Goal: Information Seeking & Learning: Find specific fact

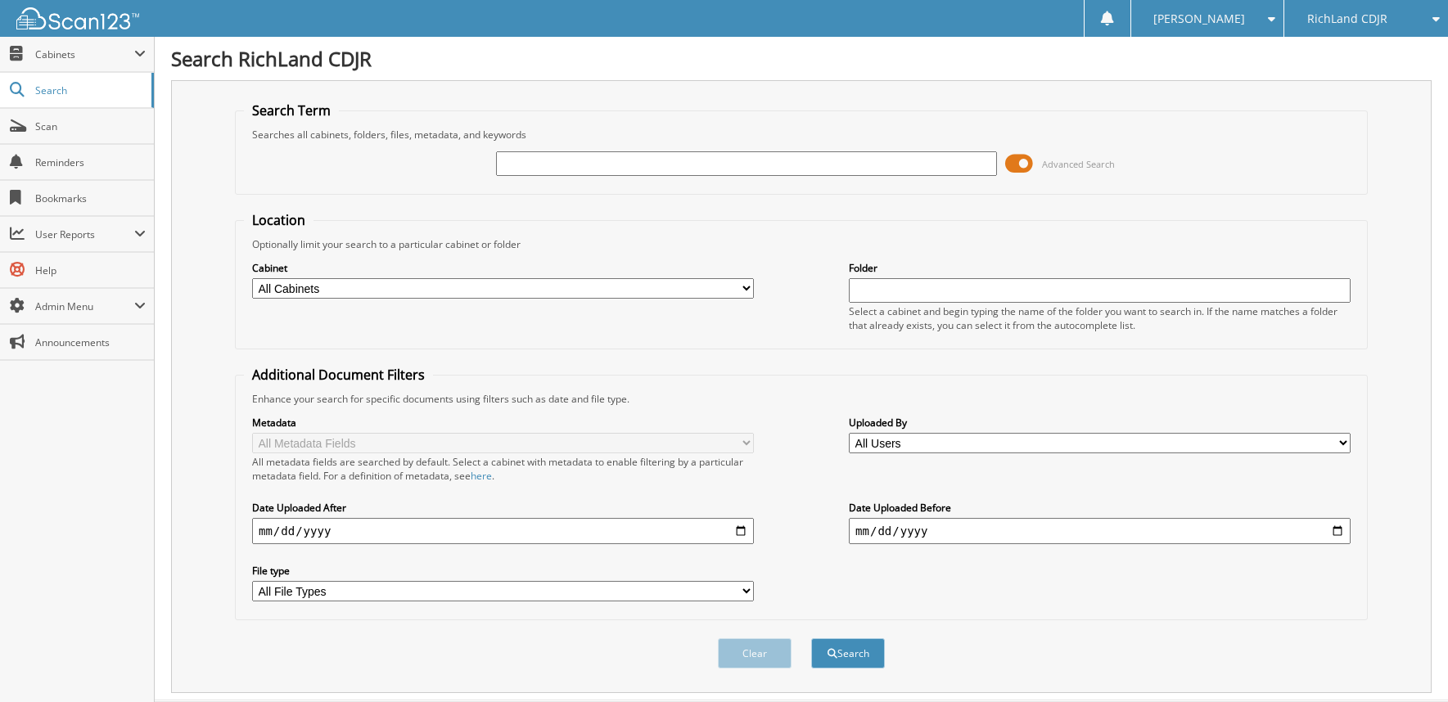
click at [1016, 162] on span at bounding box center [1019, 163] width 28 height 25
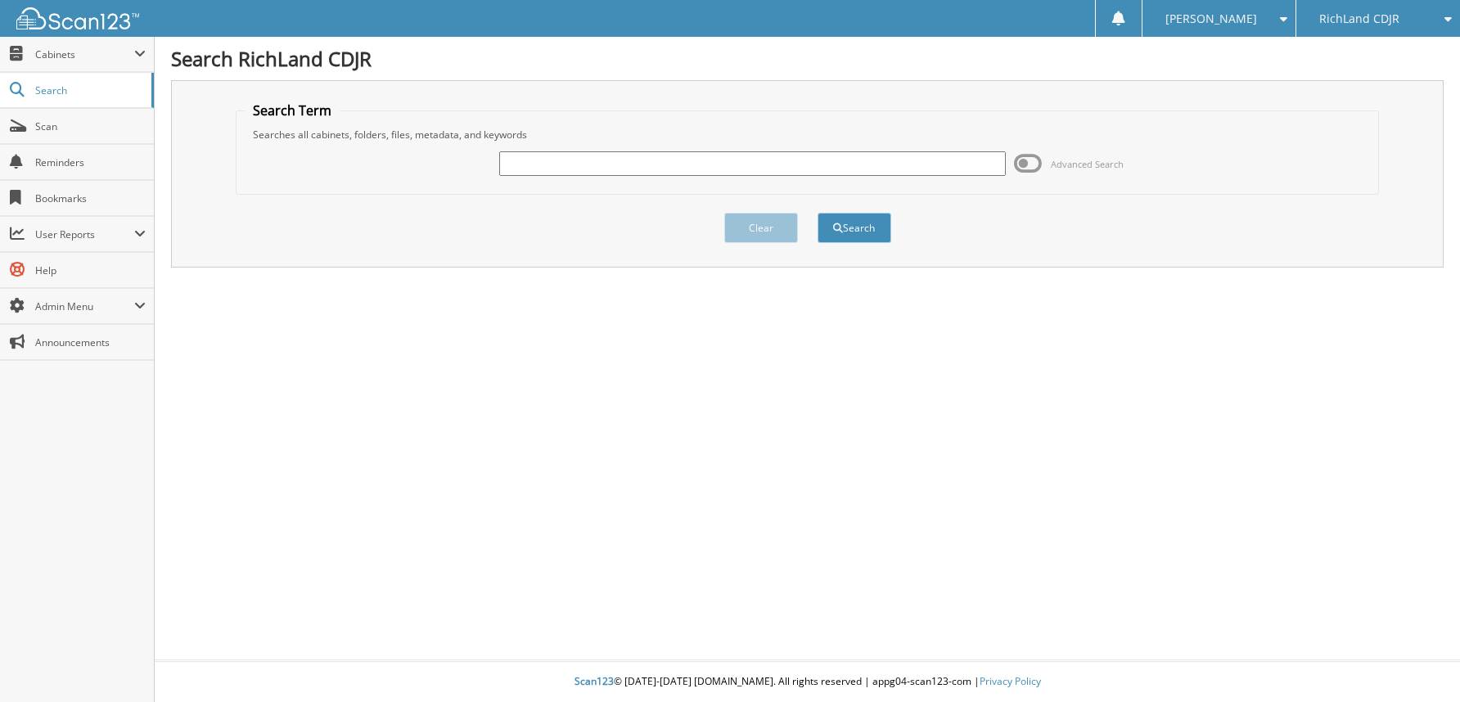
drag, startPoint x: 550, startPoint y: 158, endPoint x: 498, endPoint y: 147, distance: 52.6
click at [547, 155] on input "text" at bounding box center [752, 163] width 507 height 25
click at [544, 158] on input "cp" at bounding box center [752, 163] width 507 height 25
type input "cp643a"
click at [818, 213] on button "Search" at bounding box center [855, 228] width 74 height 30
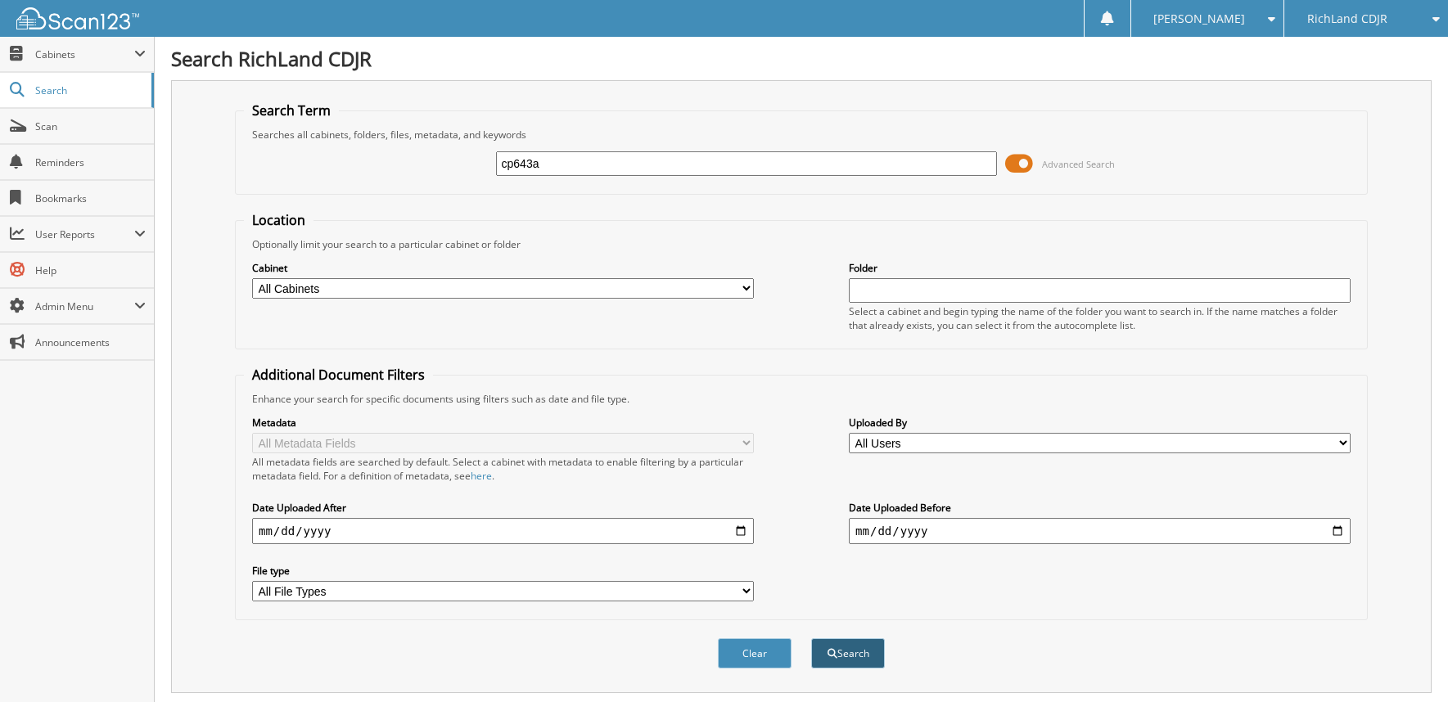
click at [849, 660] on button "Search" at bounding box center [848, 653] width 74 height 30
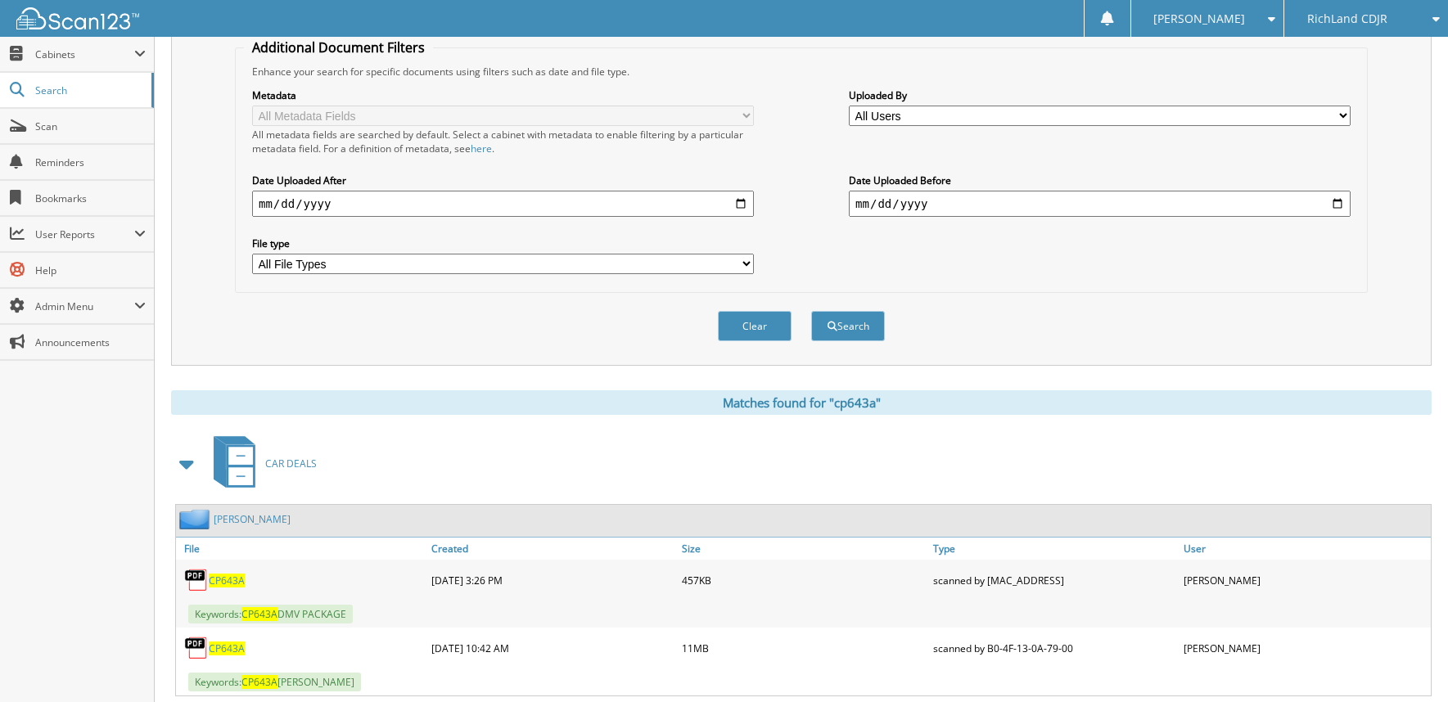
scroll to position [371, 0]
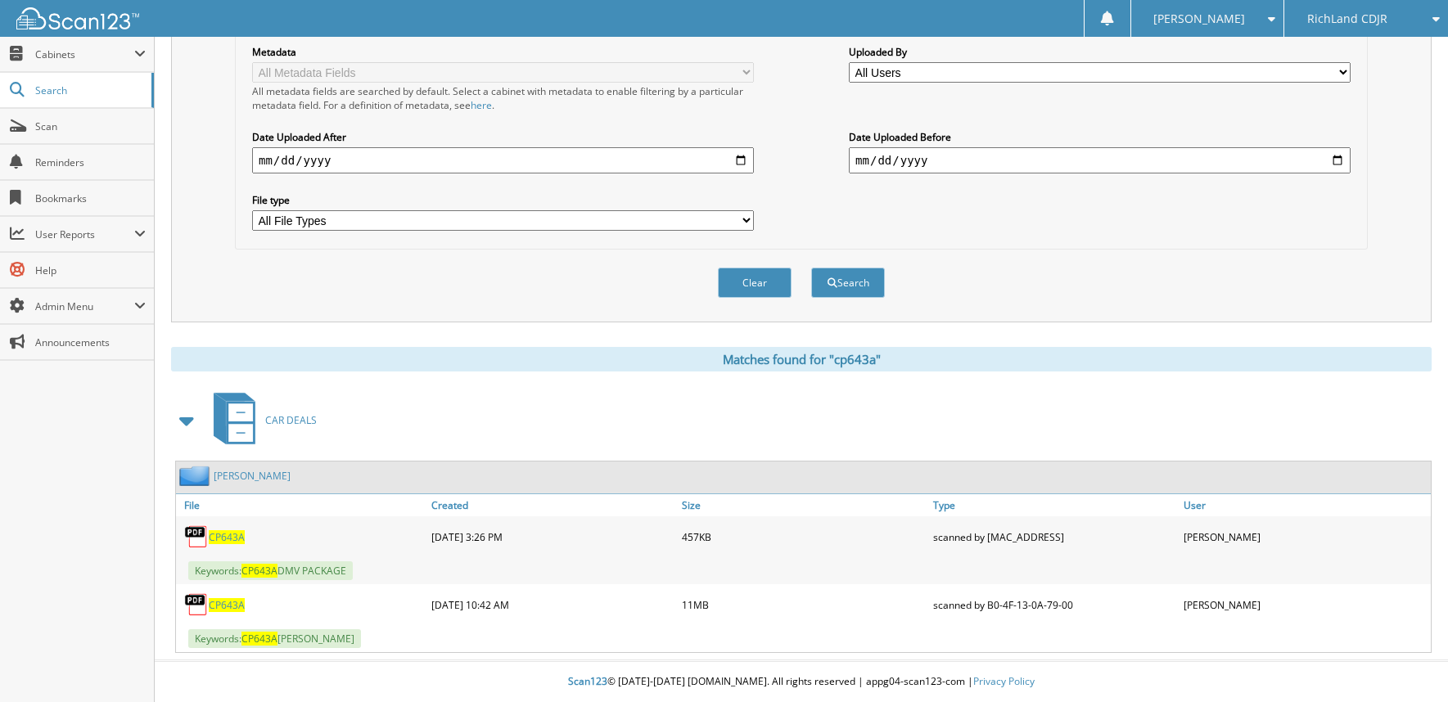
click at [261, 476] on link "[PERSON_NAME]" at bounding box center [252, 476] width 77 height 14
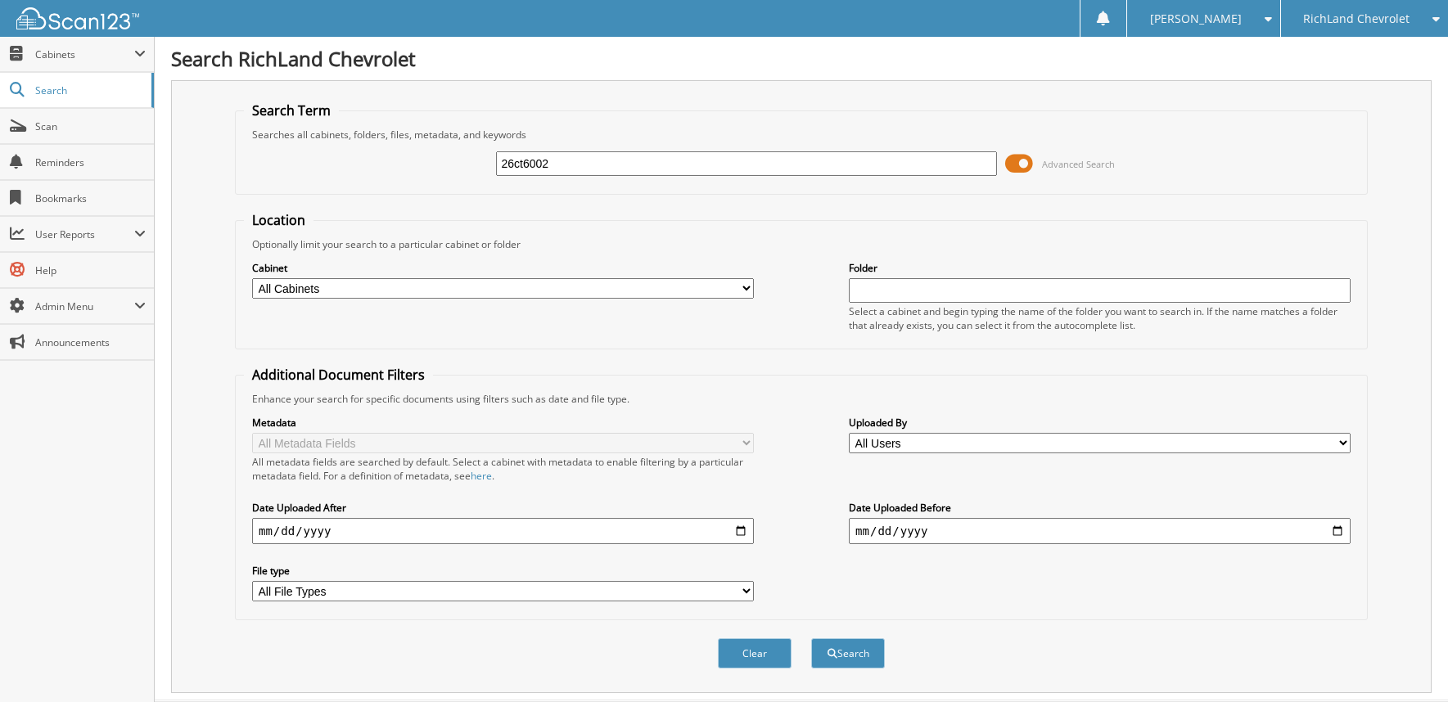
type input "26ct6002"
click at [811, 638] on button "Search" at bounding box center [848, 653] width 74 height 30
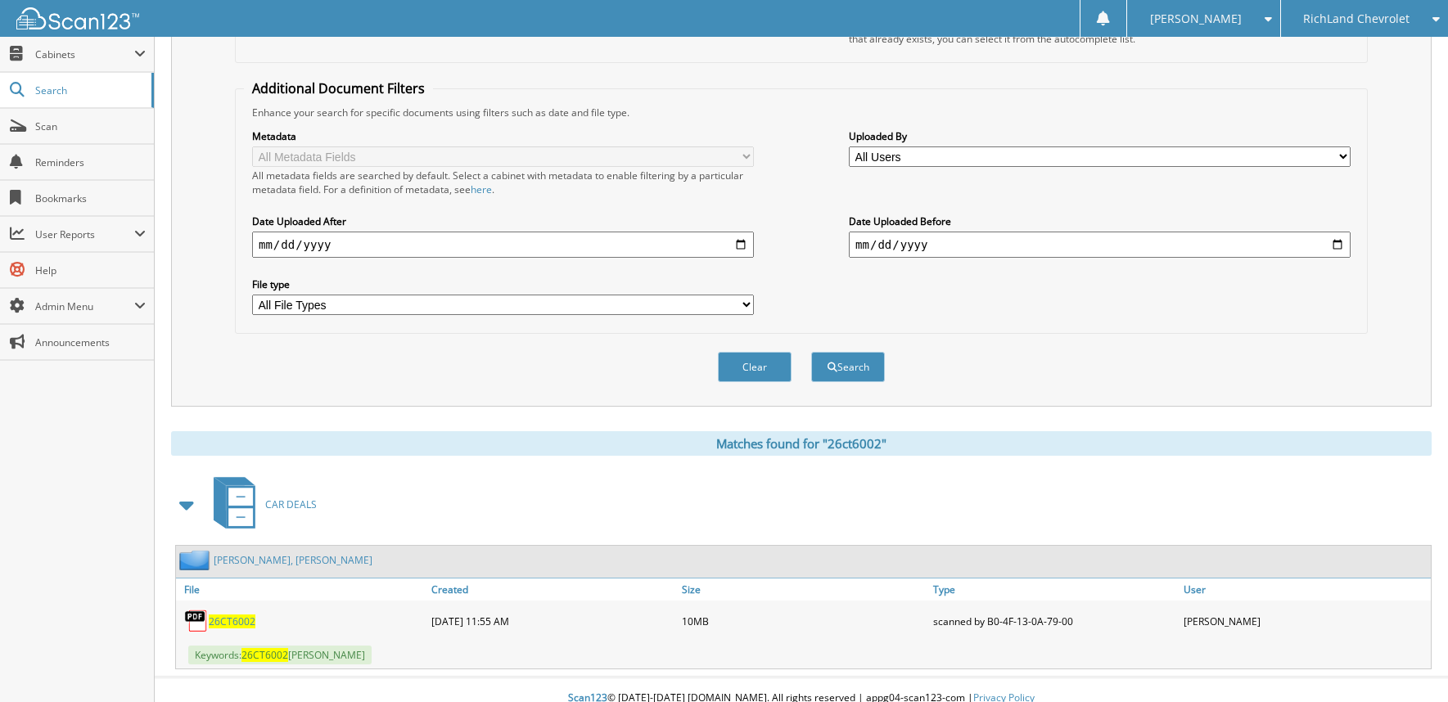
scroll to position [303, 0]
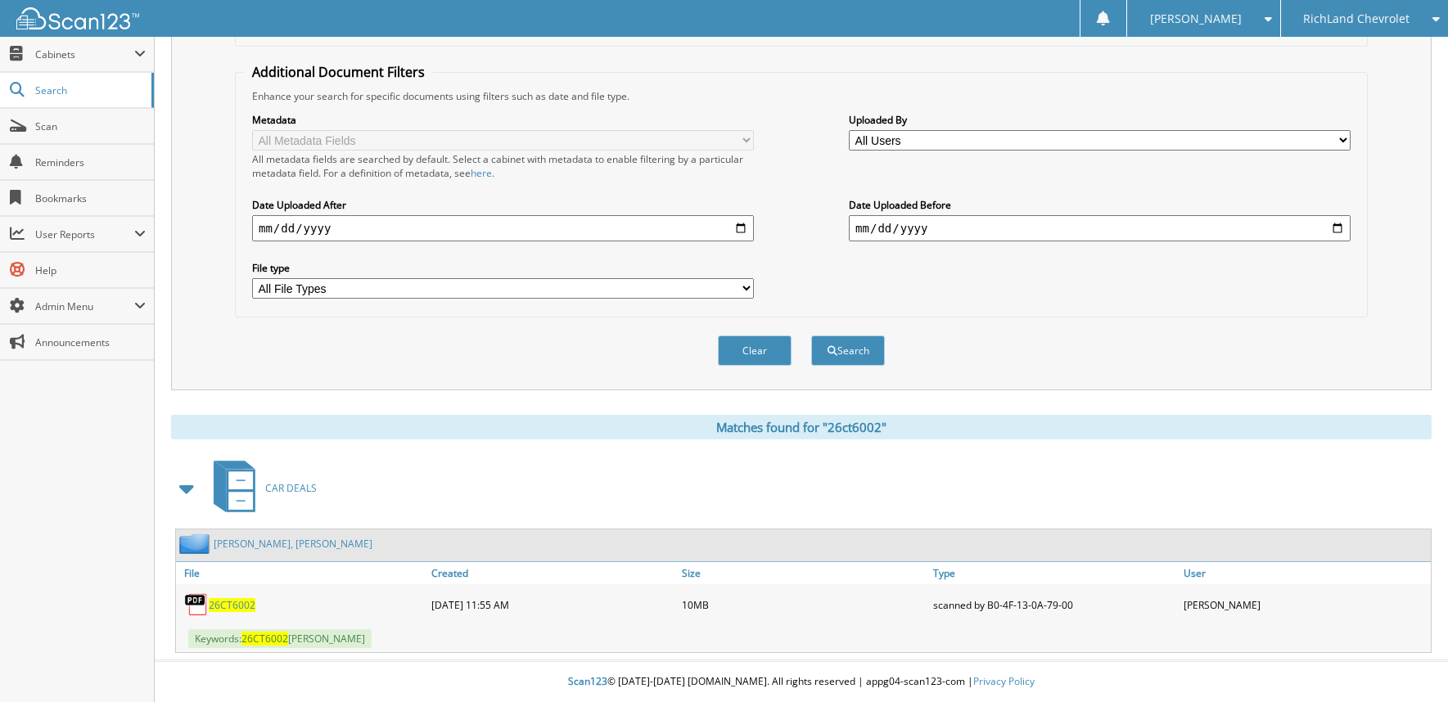
click at [242, 539] on link "[PERSON_NAME], [PERSON_NAME]" at bounding box center [293, 544] width 159 height 14
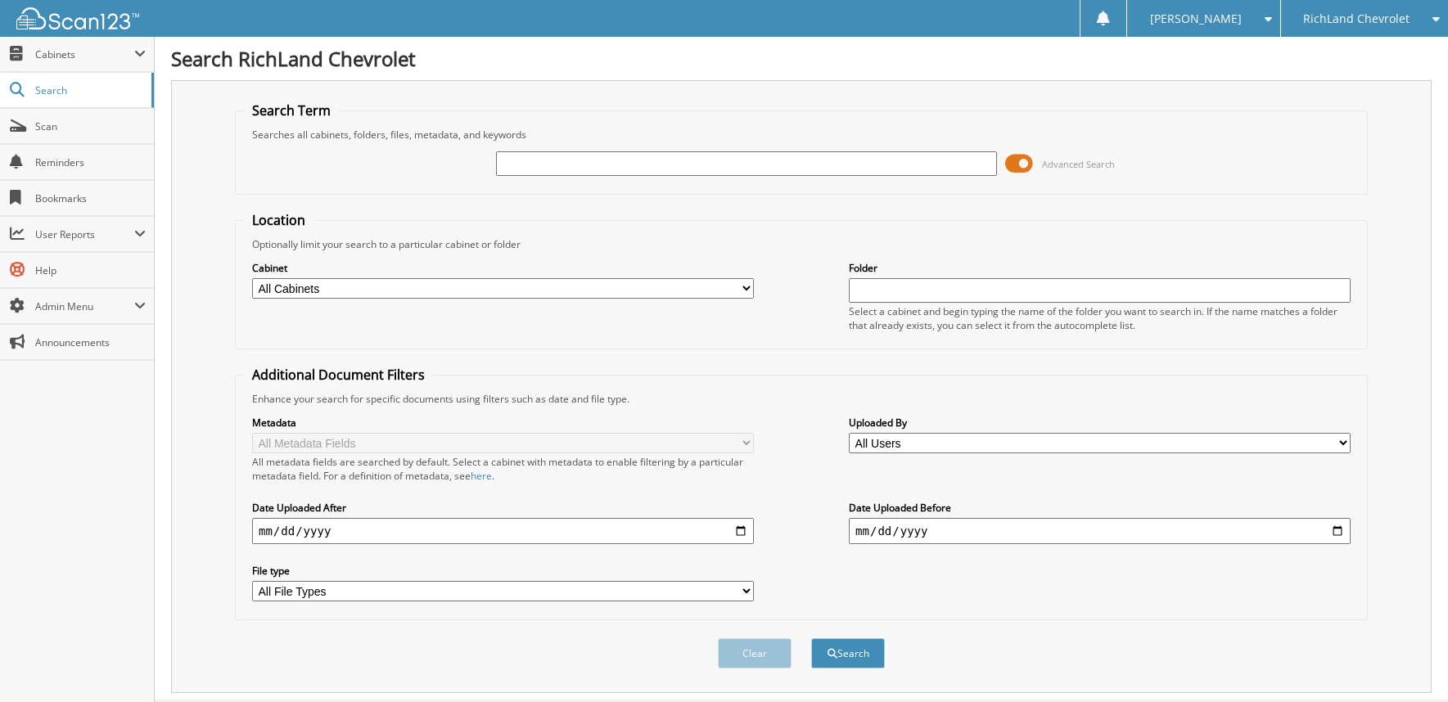
click at [552, 167] on input "text" at bounding box center [747, 163] width 502 height 25
type input "25CT9248B"
click at [811, 638] on button "Search" at bounding box center [848, 653] width 74 height 30
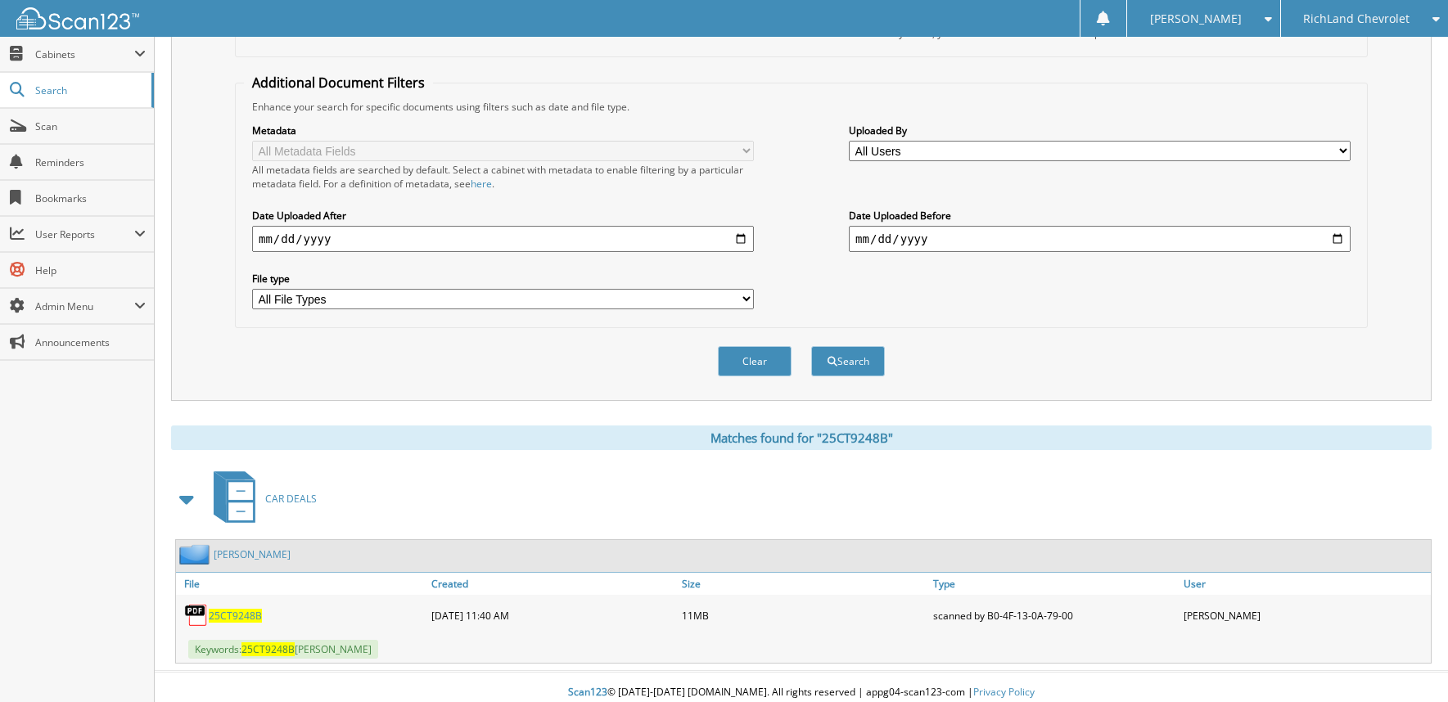
scroll to position [303, 0]
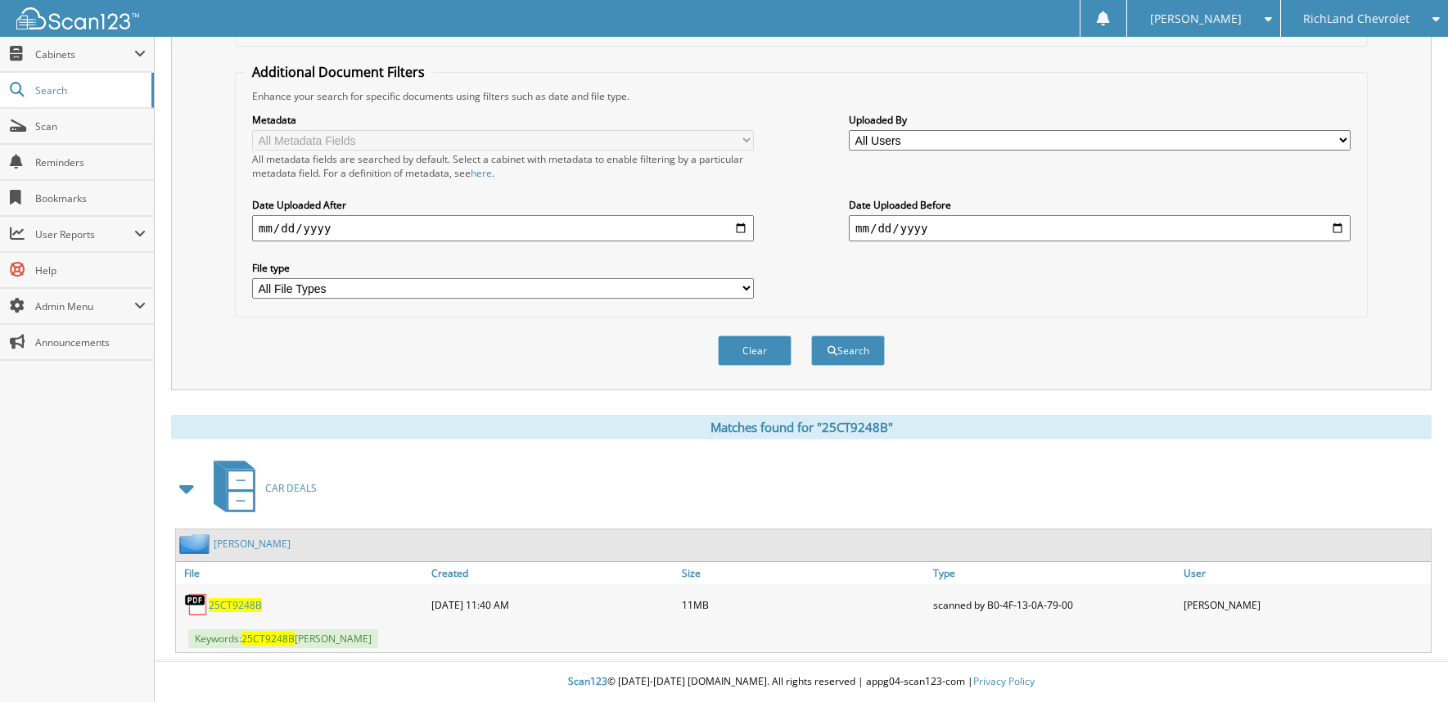
click at [235, 543] on link "[PERSON_NAME]" at bounding box center [252, 544] width 77 height 14
